Goal: Information Seeking & Learning: Learn about a topic

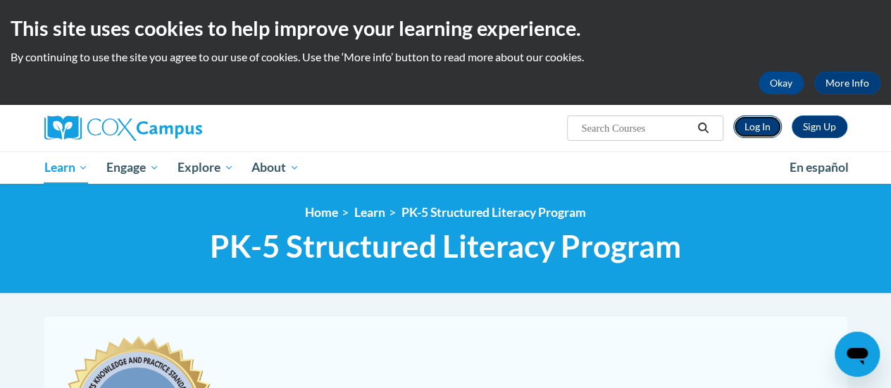
click at [759, 133] on link "Log In" at bounding box center [757, 126] width 49 height 23
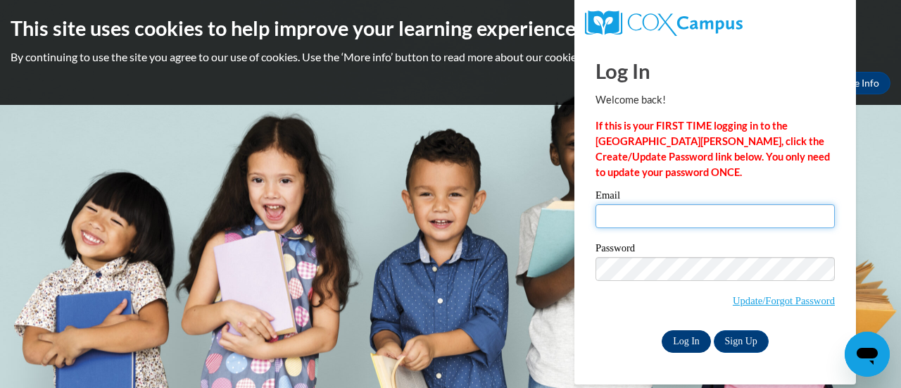
type input "mrafferty@mascience.org"
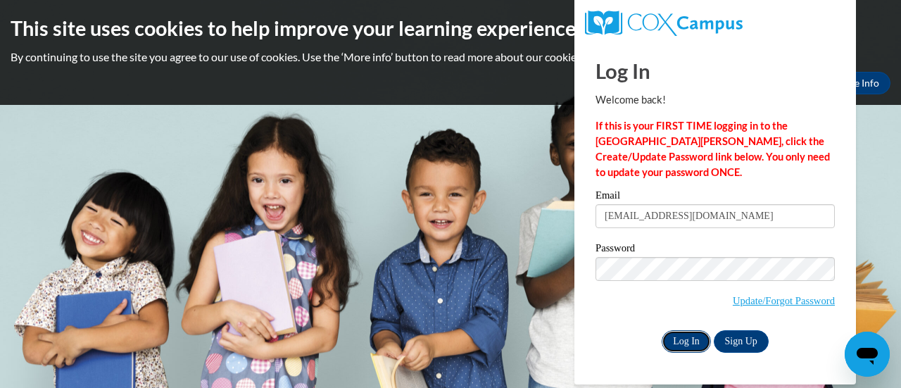
click at [693, 347] on input "Log In" at bounding box center [686, 341] width 49 height 23
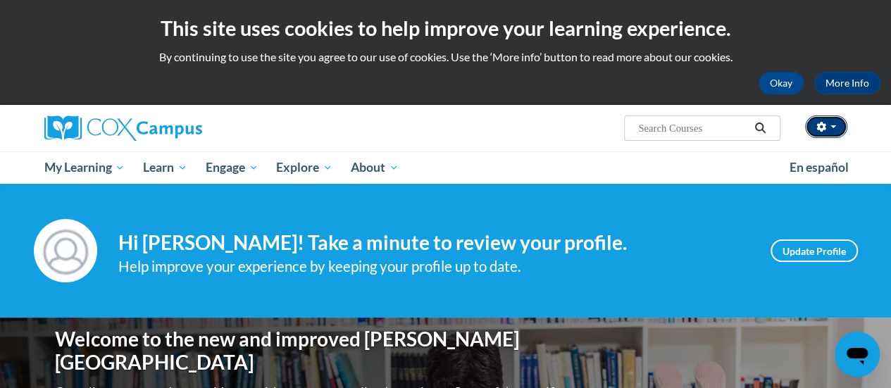
click at [817, 123] on icon "button" at bounding box center [821, 127] width 10 height 10
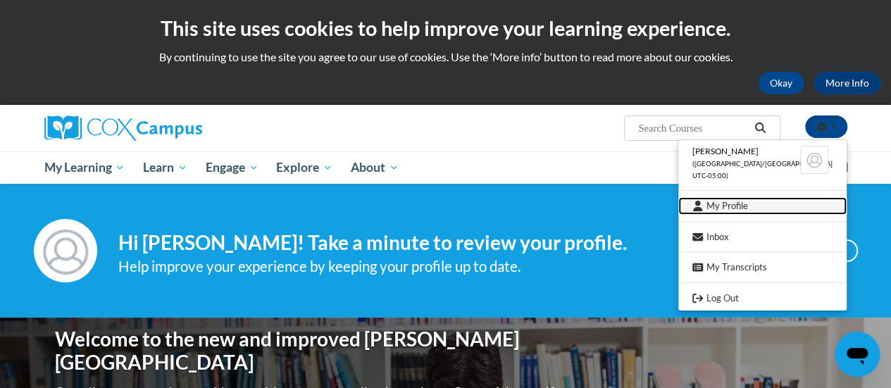
click at [753, 206] on link "My Profile" at bounding box center [762, 206] width 168 height 18
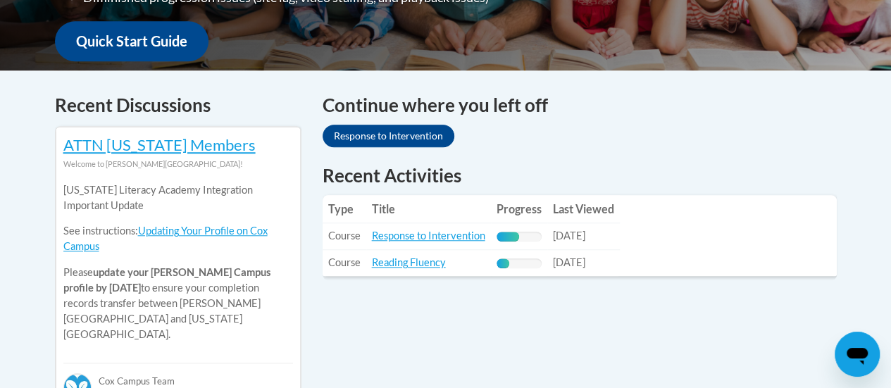
scroll to position [563, 0]
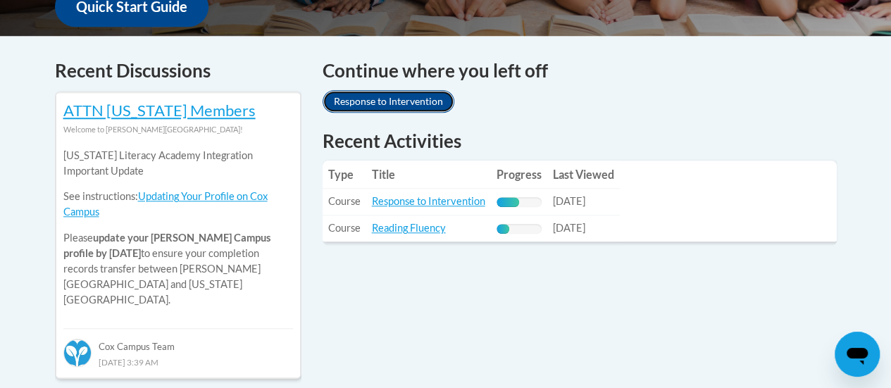
click at [398, 104] on link "Response to Intervention" at bounding box center [388, 101] width 132 height 23
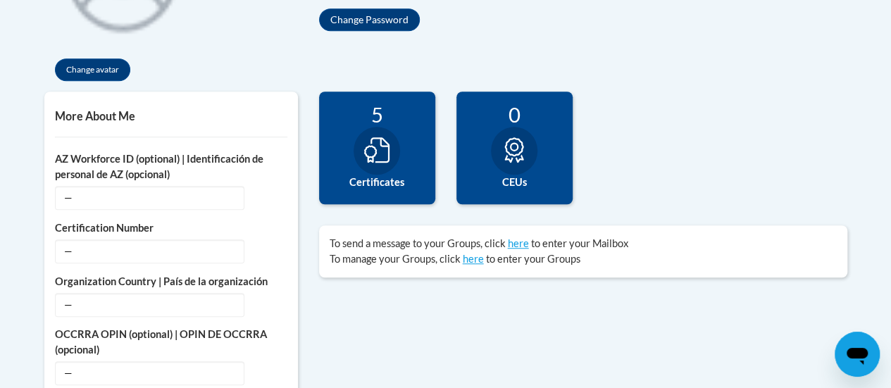
scroll to position [422, 0]
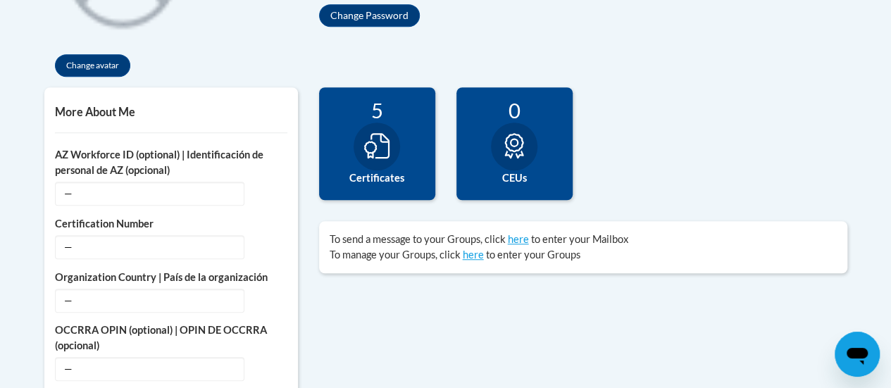
click at [374, 151] on icon at bounding box center [376, 145] width 25 height 25
click at [384, 146] on icon at bounding box center [376, 145] width 25 height 25
click at [378, 177] on label "Certificates" at bounding box center [377, 177] width 95 height 15
click at [377, 177] on label "Certificates" at bounding box center [377, 177] width 95 height 15
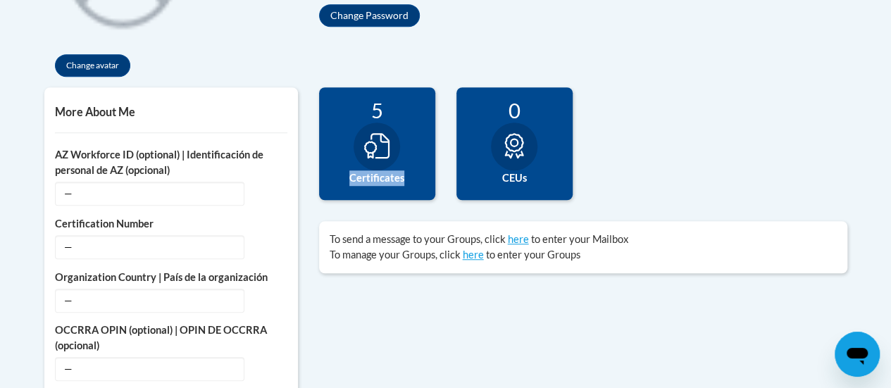
click at [387, 176] on label "Certificates" at bounding box center [377, 177] width 95 height 15
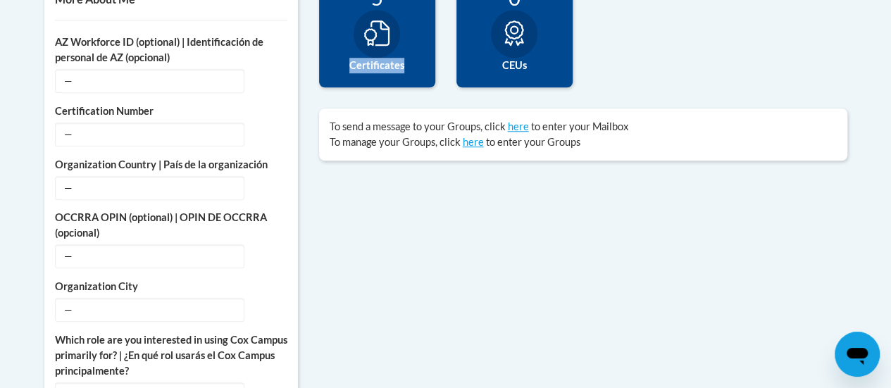
scroll to position [352, 0]
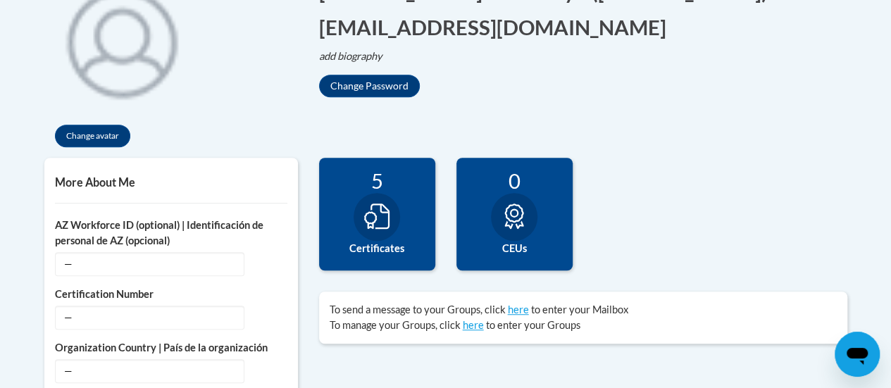
click at [387, 212] on icon at bounding box center [376, 215] width 25 height 25
click at [375, 215] on icon at bounding box center [376, 215] width 25 height 25
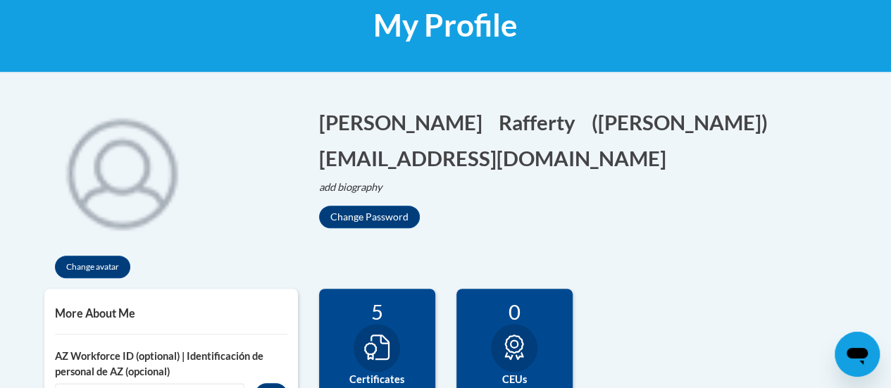
scroll to position [70, 0]
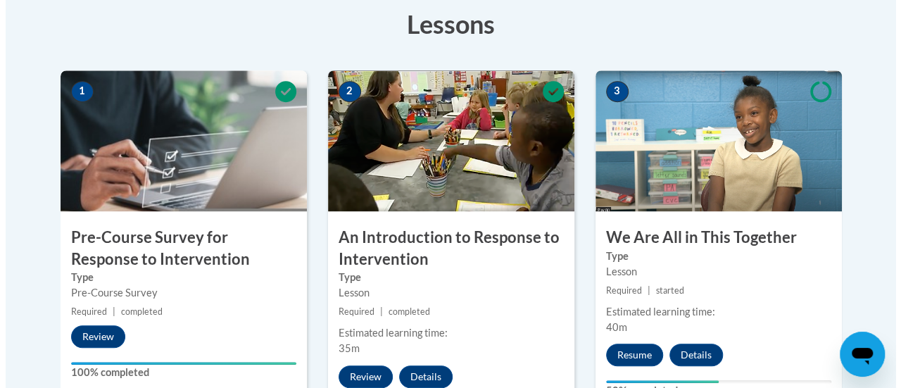
scroll to position [422, 0]
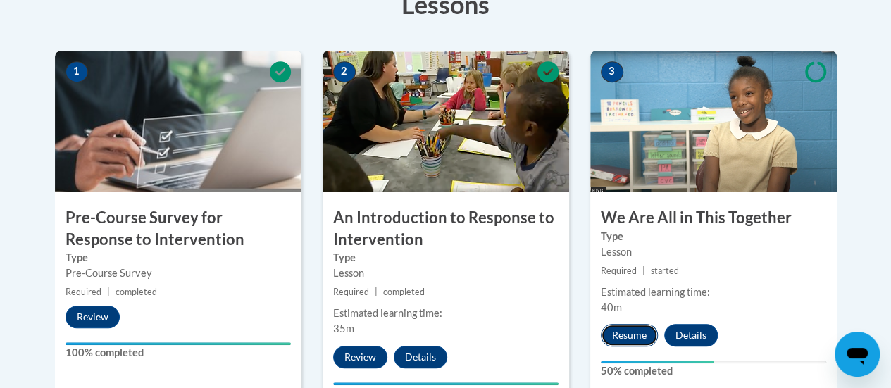
click at [639, 334] on button "Resume" at bounding box center [629, 335] width 57 height 23
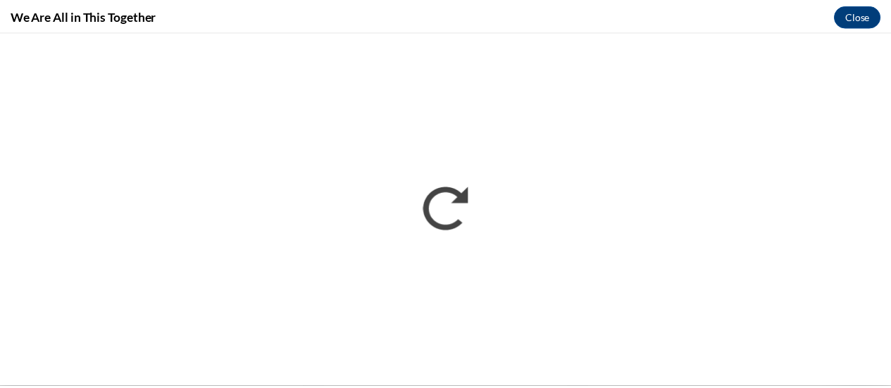
scroll to position [0, 0]
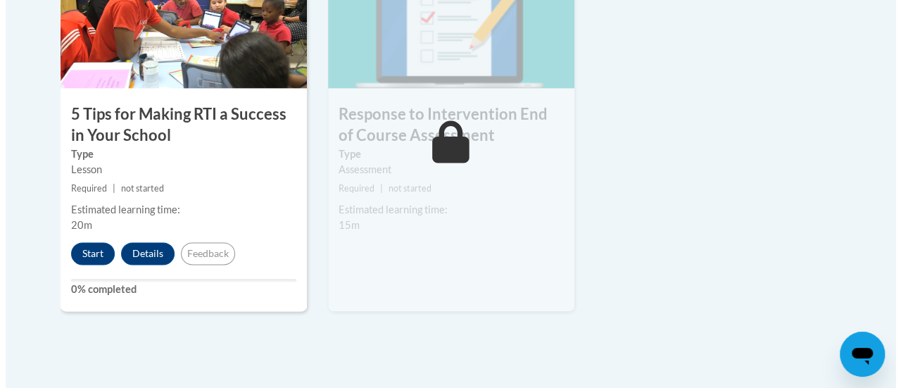
scroll to position [915, 0]
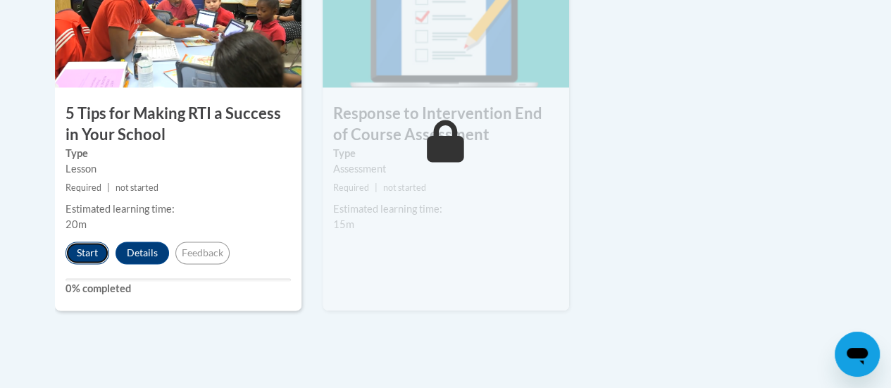
click at [80, 253] on button "Start" at bounding box center [87, 253] width 44 height 23
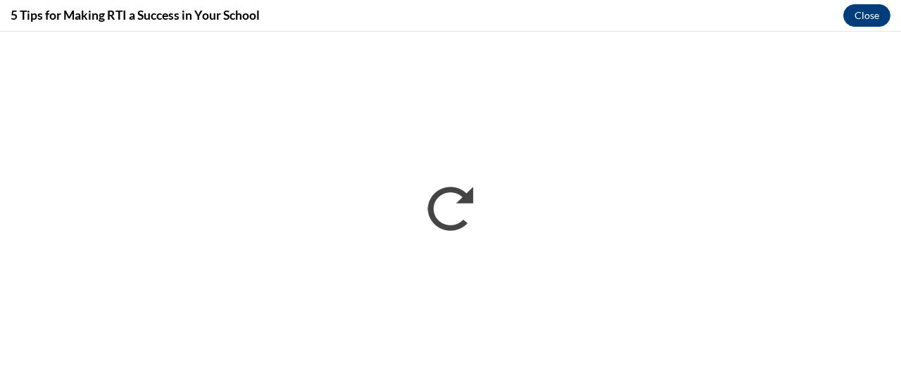
scroll to position [0, 0]
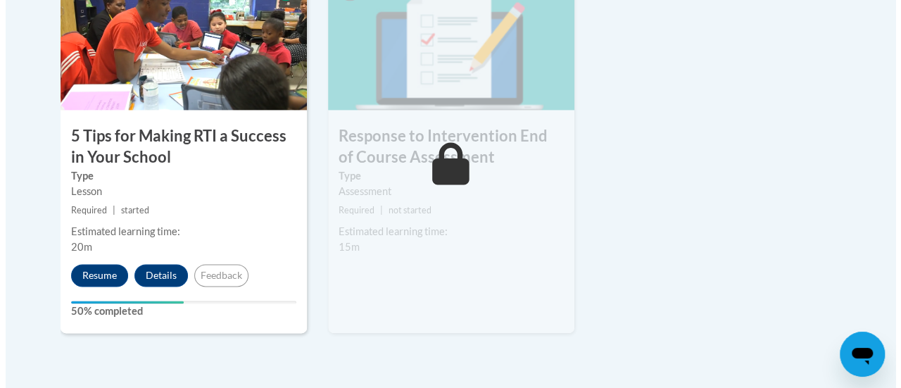
scroll to position [915, 0]
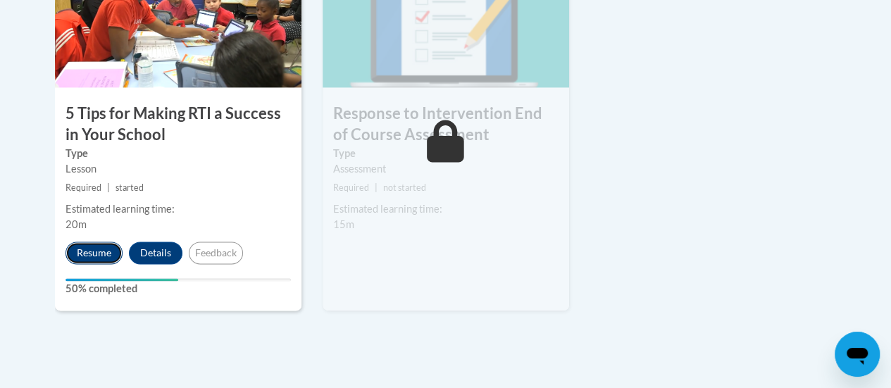
click at [82, 253] on button "Resume" at bounding box center [93, 253] width 57 height 23
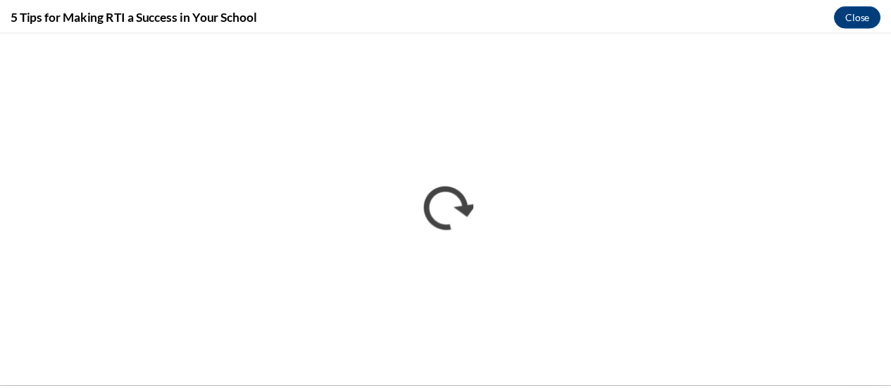
scroll to position [0, 0]
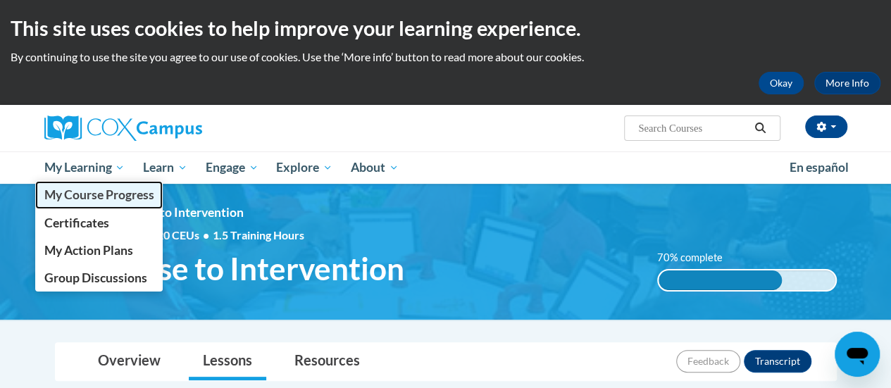
click at [70, 198] on span "My Course Progress" at bounding box center [99, 194] width 110 height 15
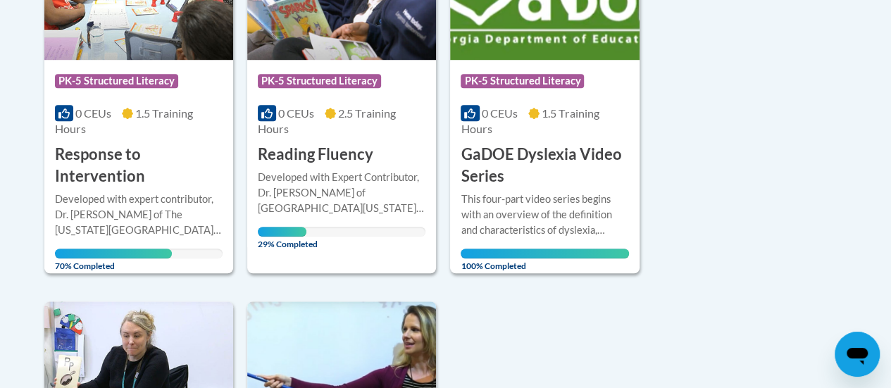
scroll to position [422, 0]
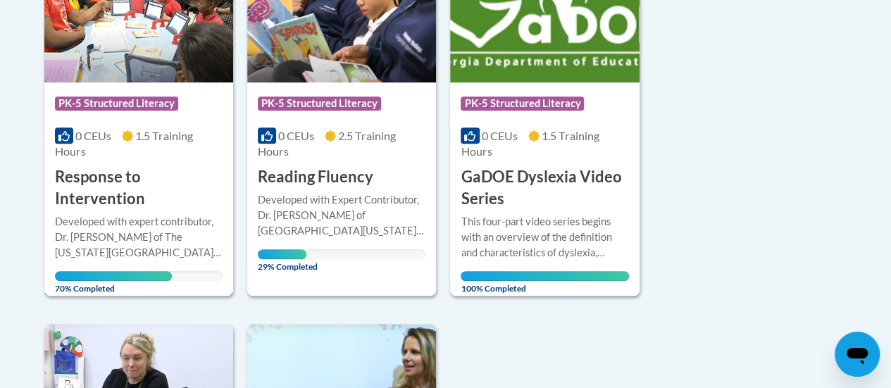
click at [117, 214] on div "Developed with expert contributor, Dr. [PERSON_NAME] of The [US_STATE][GEOGRAPH…" at bounding box center [139, 237] width 168 height 46
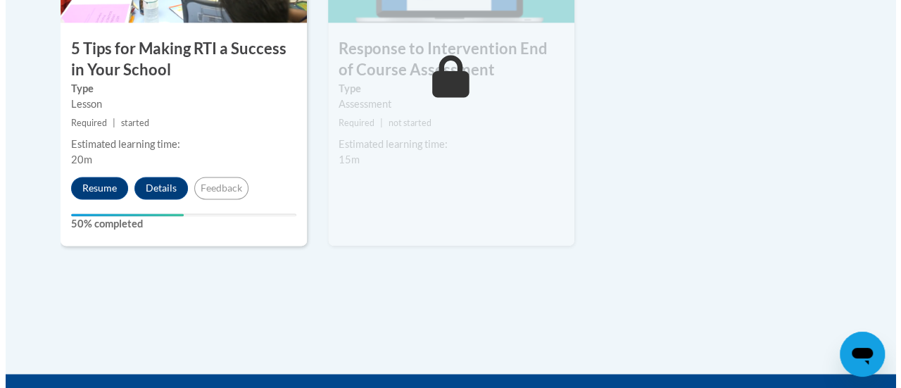
scroll to position [986, 0]
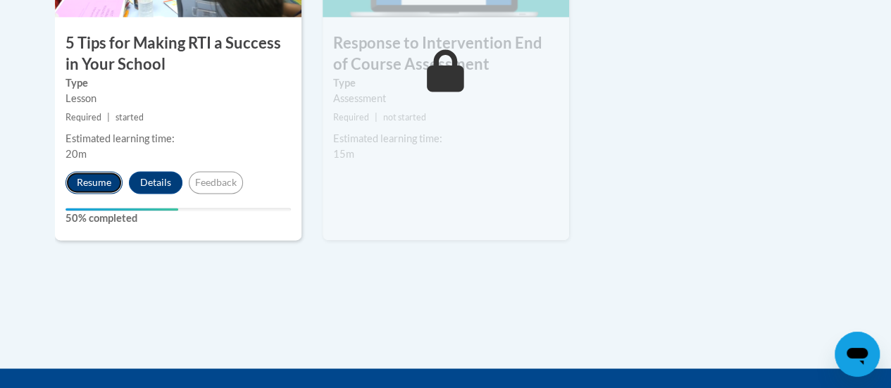
click at [100, 181] on button "Resume" at bounding box center [93, 182] width 57 height 23
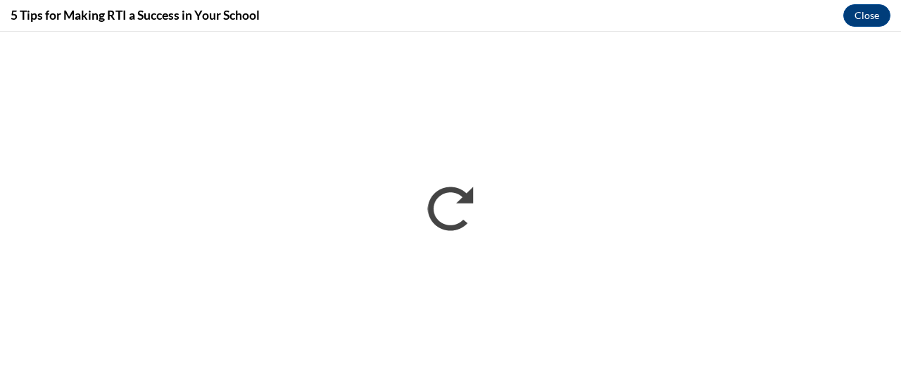
scroll to position [0, 0]
